Goal: Manage account settings

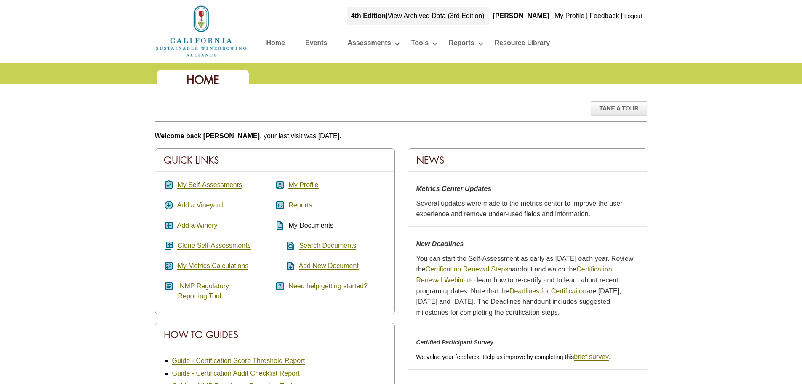
click at [570, 16] on link "My Profile" at bounding box center [570, 15] width 30 height 7
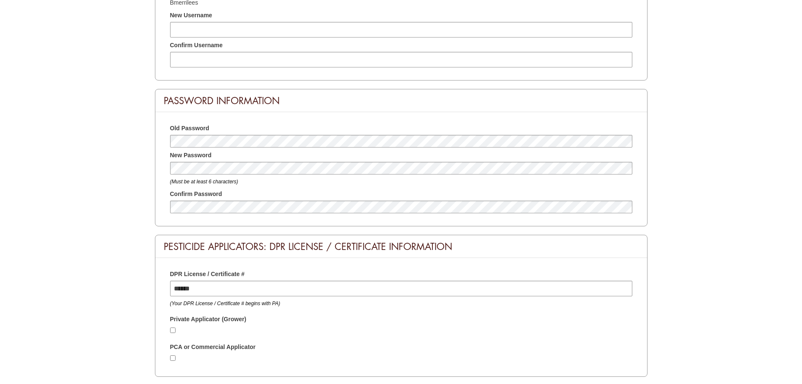
scroll to position [612, 0]
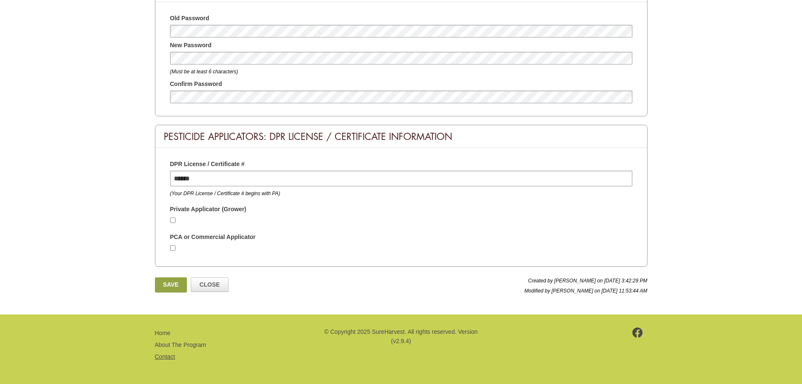
type input "**********"
click at [165, 356] on link "Contact" at bounding box center [165, 356] width 20 height 7
click at [221, 288] on link "Close" at bounding box center [209, 284] width 37 height 14
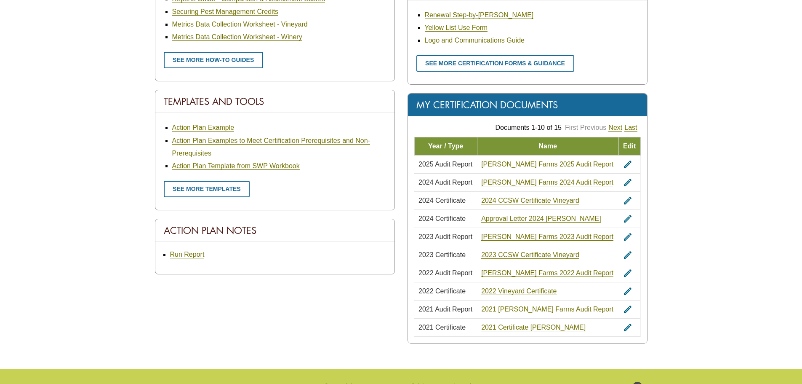
scroll to position [463, 0]
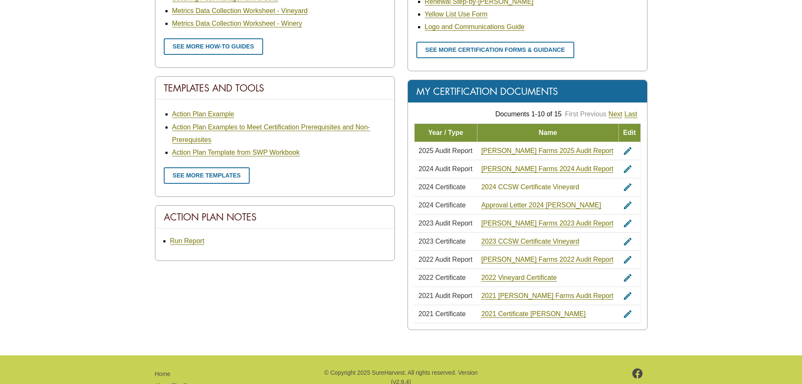
click at [523, 185] on link "2024 CCSW Certificate Vineyard" at bounding box center [530, 187] width 98 height 8
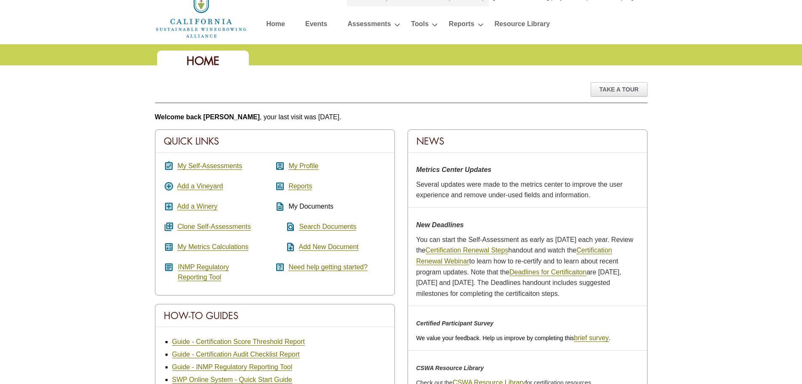
scroll to position [0, 0]
